Goal: Task Accomplishment & Management: Complete application form

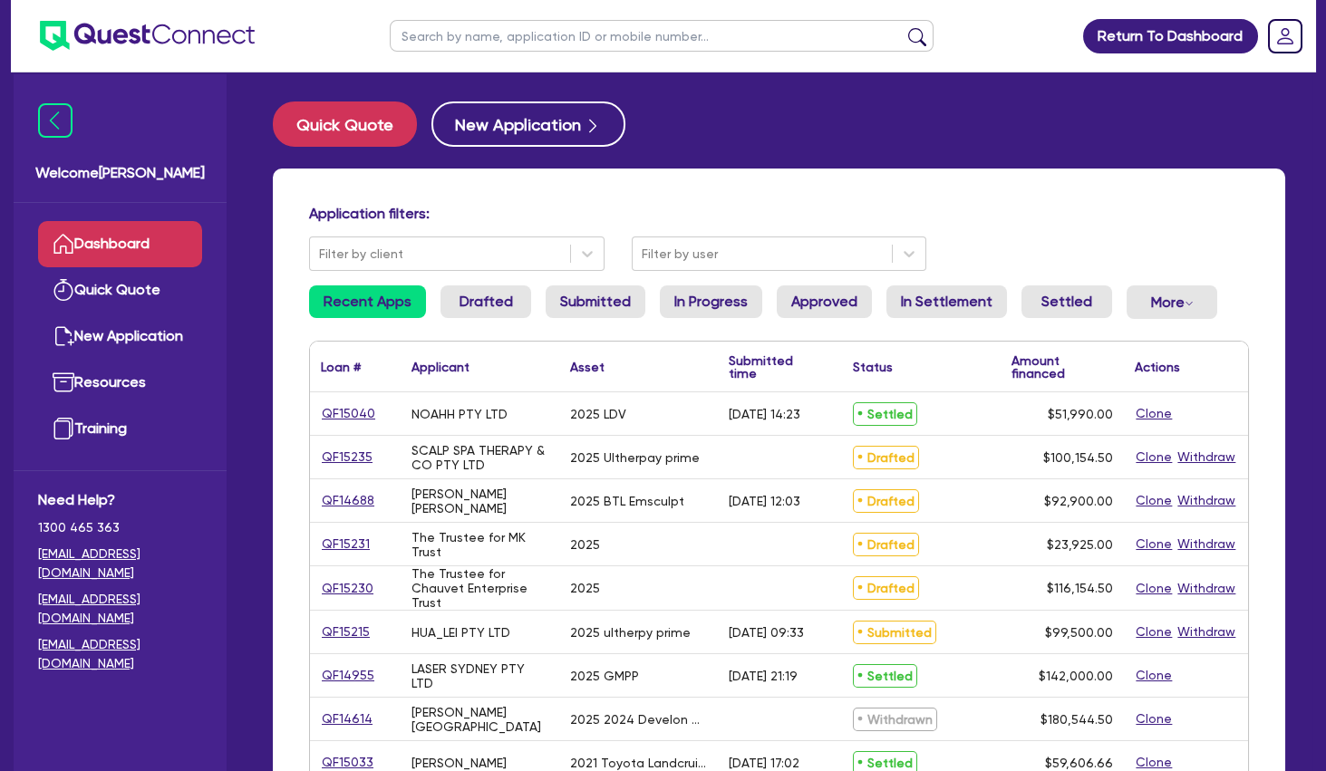
click at [466, 35] on input "text" at bounding box center [662, 36] width 544 height 32
paste input "QF12883"
click at [902, 27] on button "submit" at bounding box center [916, 39] width 29 height 25
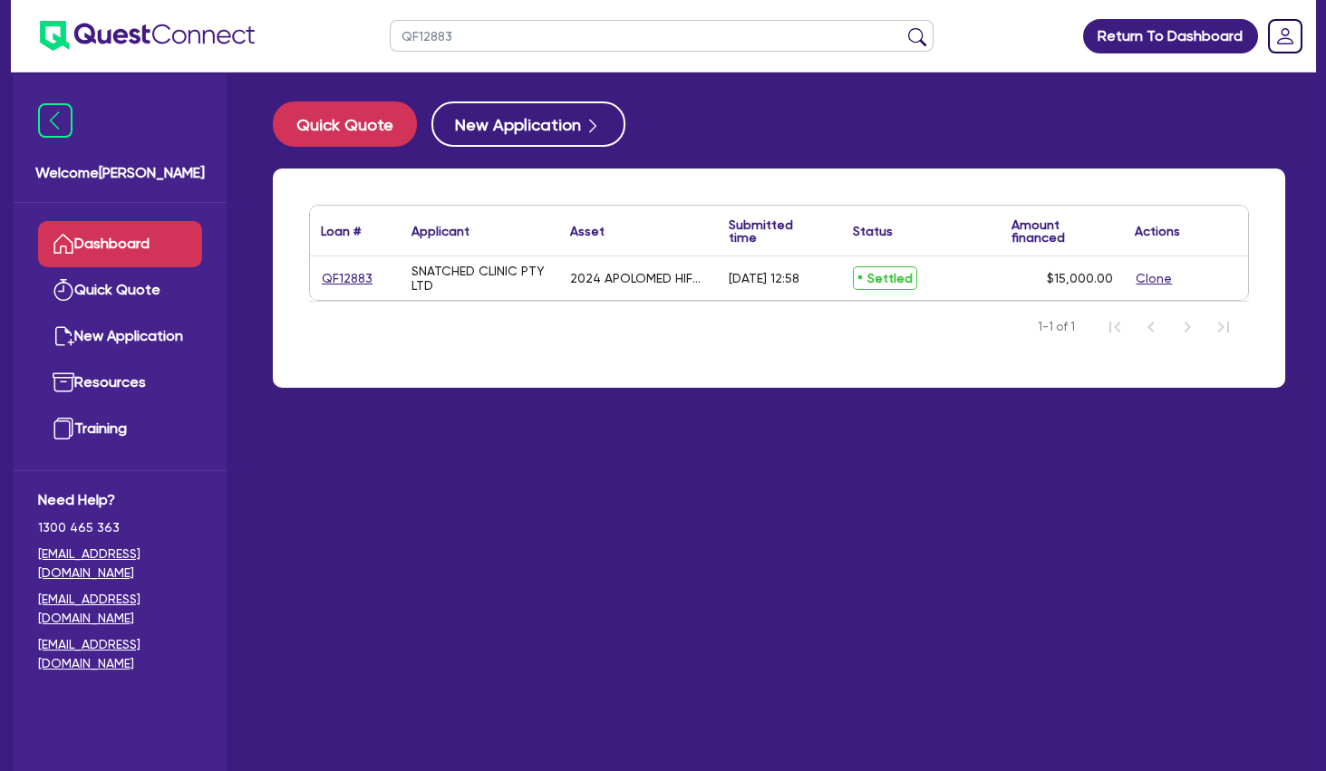
drag, startPoint x: 478, startPoint y: 34, endPoint x: 291, endPoint y: 34, distance: 186.7
click at [390, 34] on input "QF12883" at bounding box center [662, 36] width 544 height 32
paste input "3226"
type input "QF13226"
click at [902, 27] on button "submit" at bounding box center [916, 39] width 29 height 25
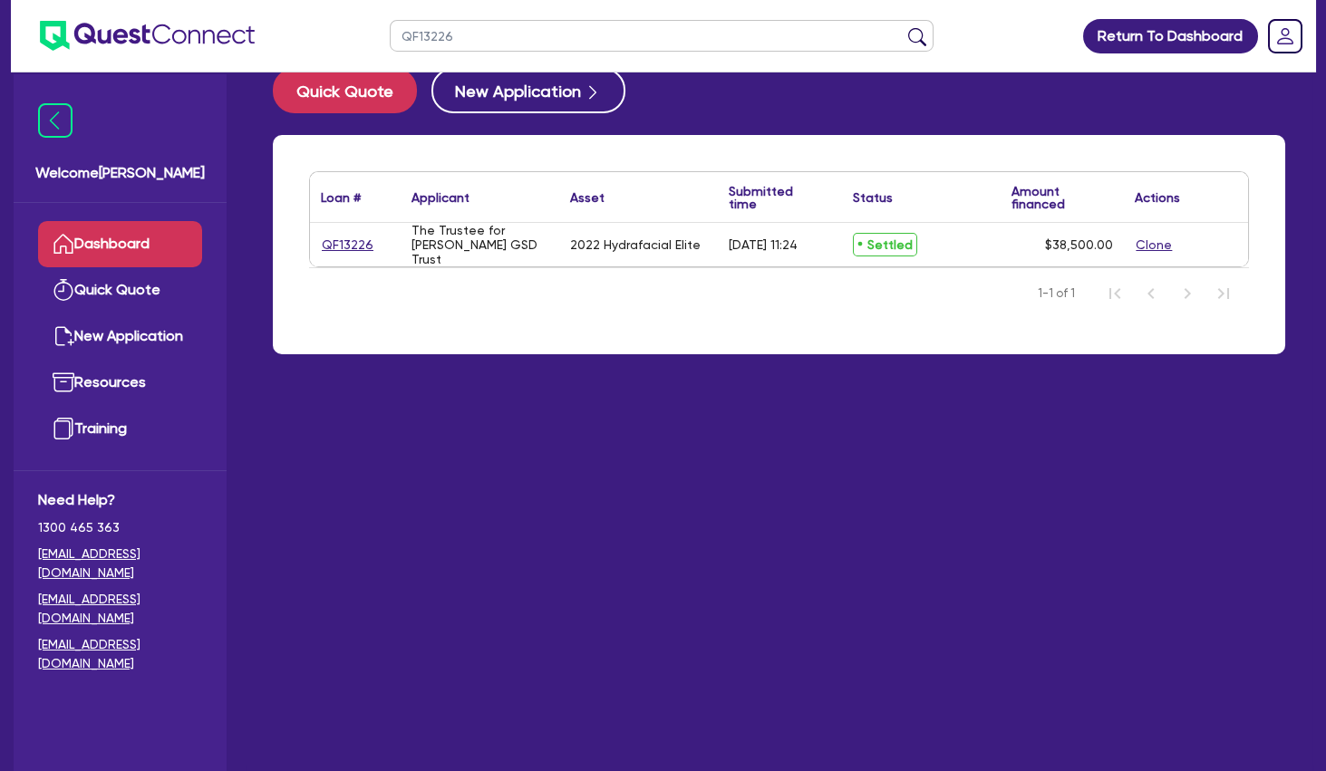
scroll to position [72, 0]
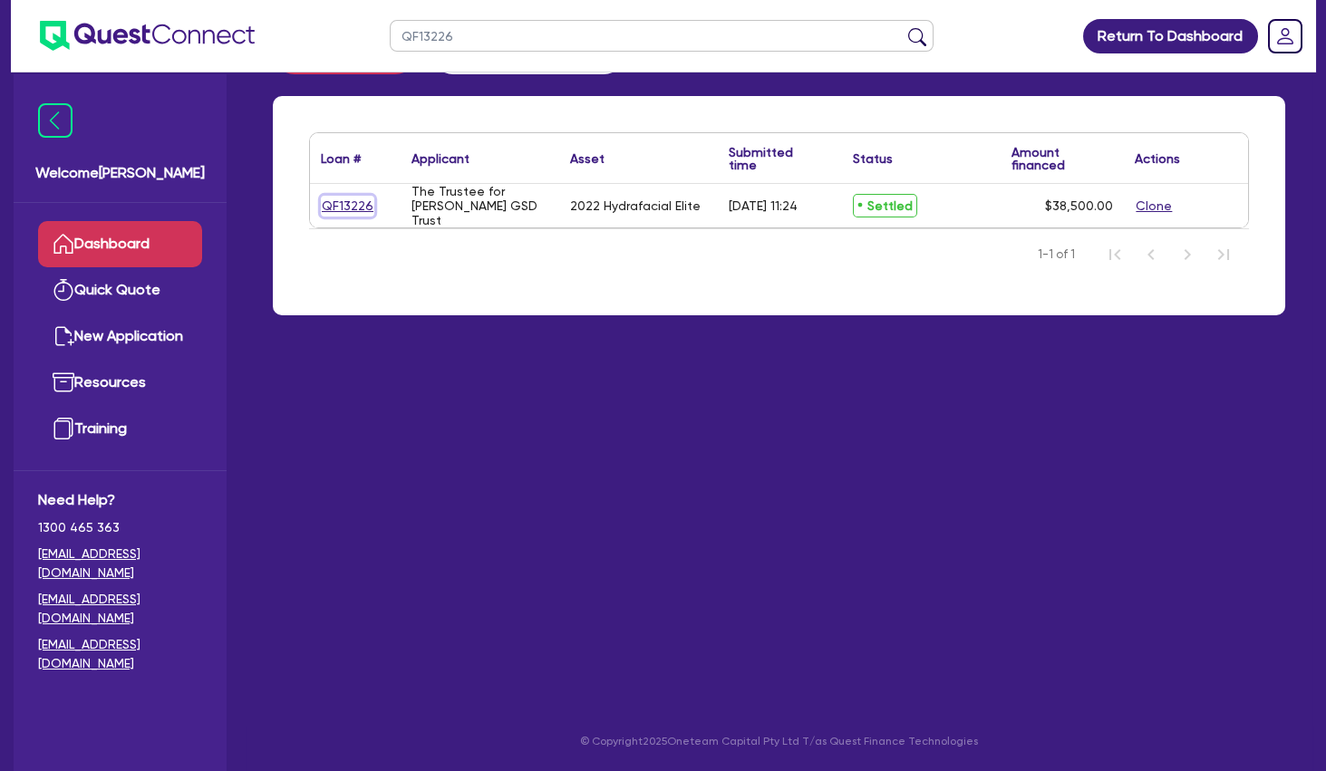
click at [353, 205] on link "QF13226" at bounding box center [347, 206] width 53 height 21
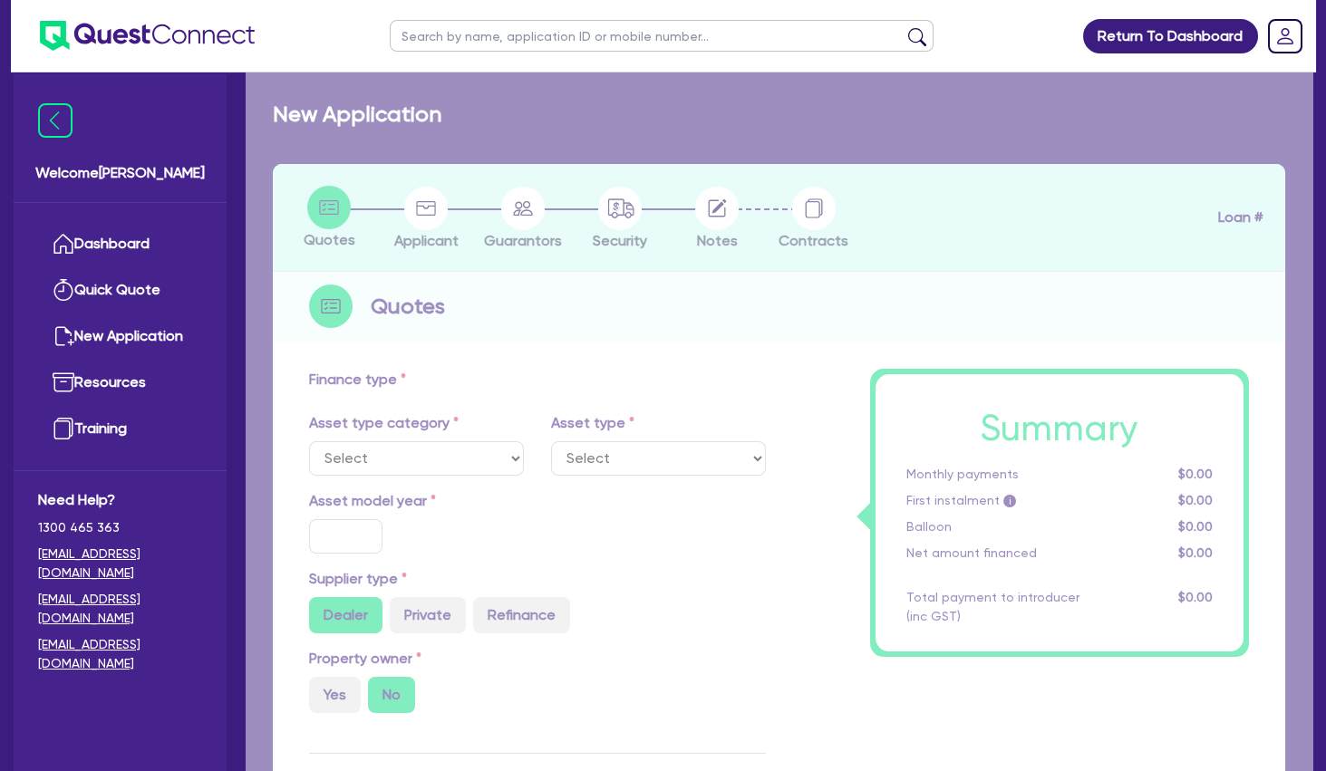
select select "TERTIARY_ASSETS"
type input "2022"
radio input "true"
type input "38,500"
type input "4"
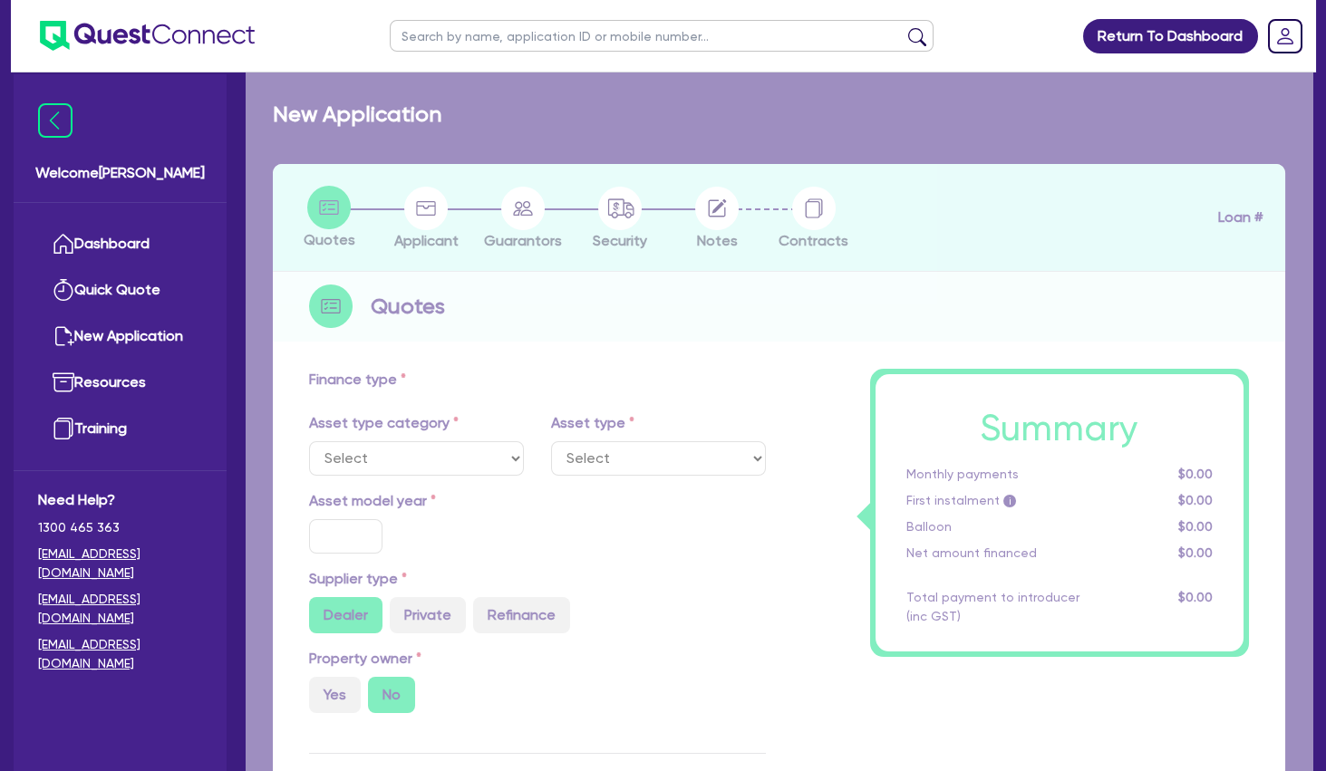
type input "1,540"
type input "17.25"
type input "495"
select select "BEAUTY_EQUIPMENT"
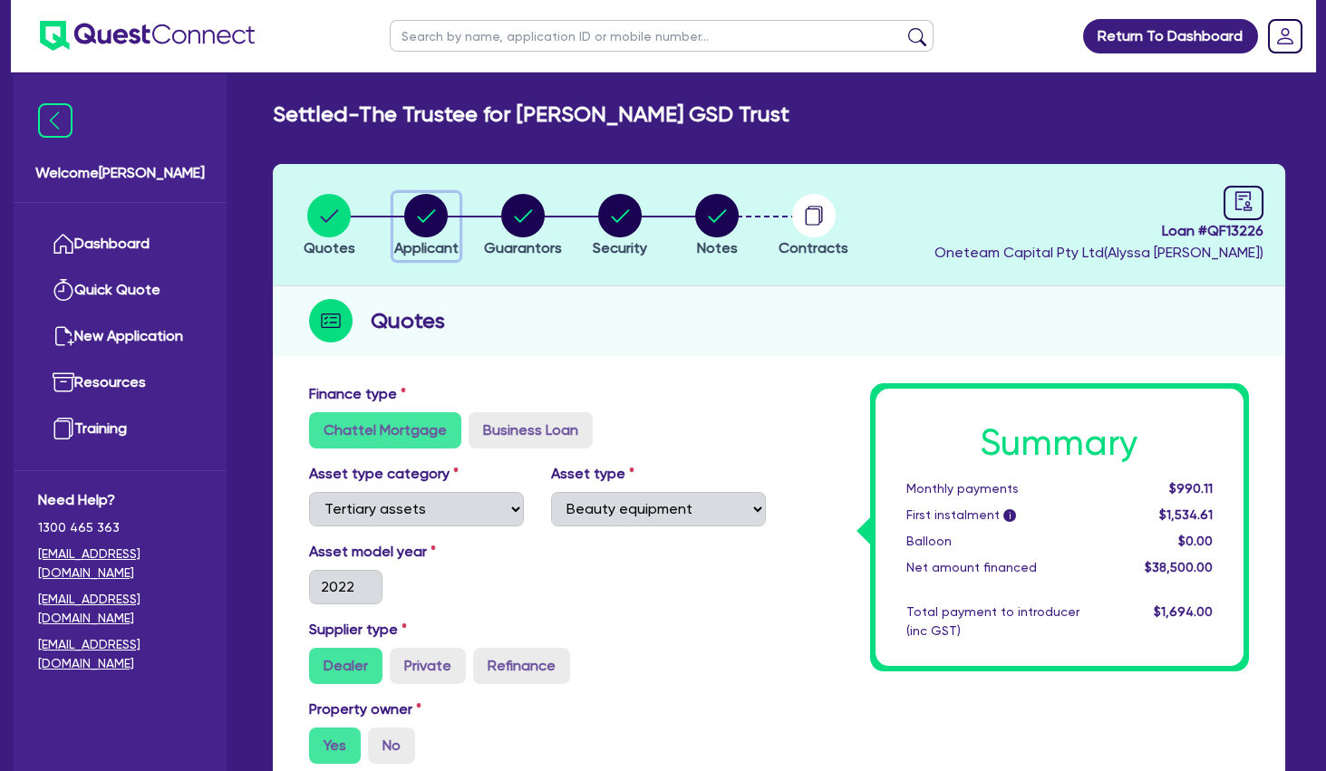
click at [445, 212] on circle "button" at bounding box center [425, 215] width 43 height 43
select select "TRUST"
select select "COMPANY"
select select "HEALTH_BEAUTY"
select select "HAIR_BEAUTY_SALONS"
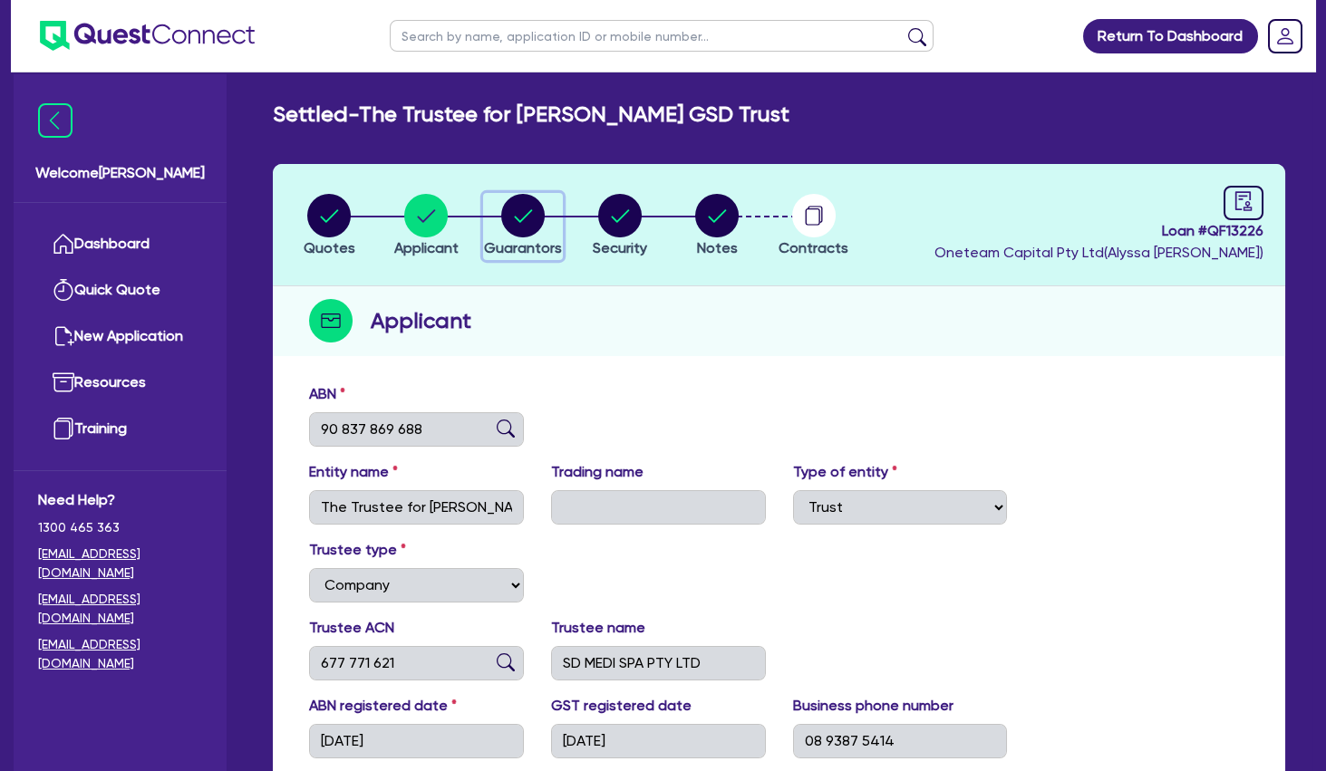
click at [535, 210] on circle "button" at bounding box center [522, 215] width 43 height 43
select select "MRS"
select select "WA"
select select "MARRIED"
select select "PROPERTY"
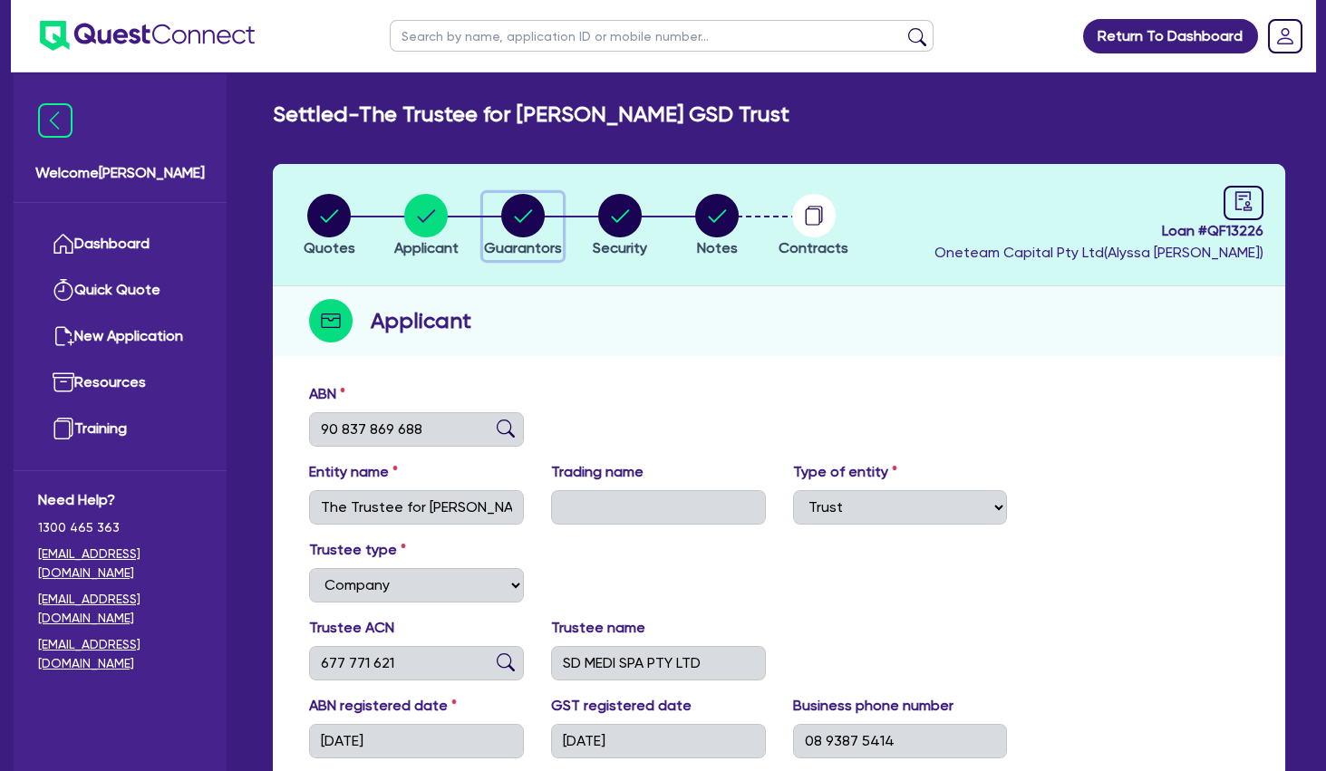
select select "CASH"
select select "VEHICLE"
select select "HOUSEHOLD_PERSONAL"
select select "OTHER"
select select "MORTGAGE"
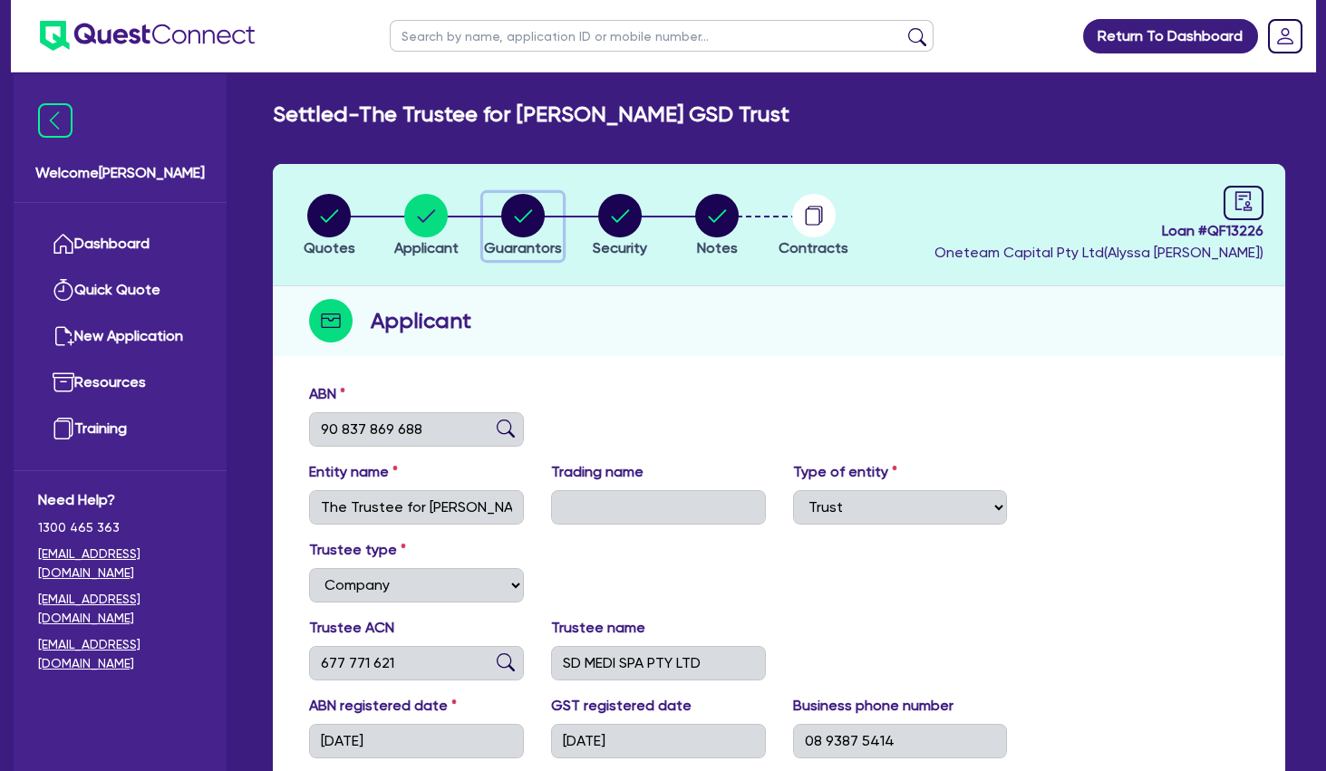
select select "OTHER"
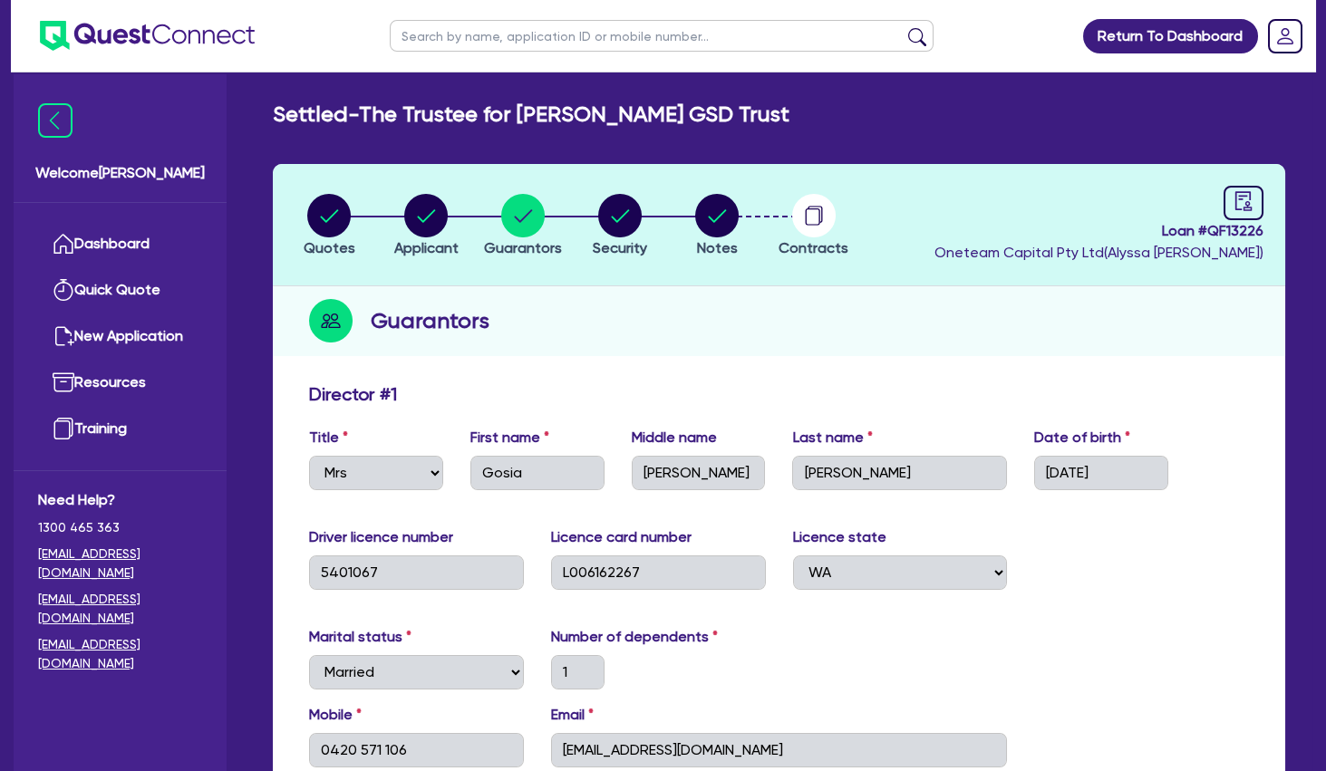
click at [711, 385] on div "Director # 1" at bounding box center [778, 397] width 967 height 29
